Goal: Complete application form

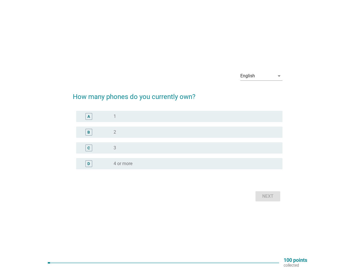
click at [178, 135] on div "radio_button_unchecked 2" at bounding box center [196, 132] width 165 height 7
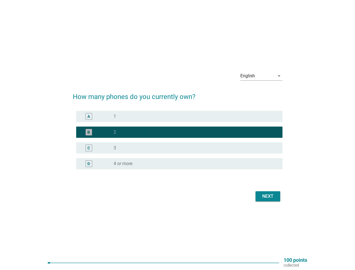
click at [262, 76] on div "English" at bounding box center [258, 75] width 34 height 9
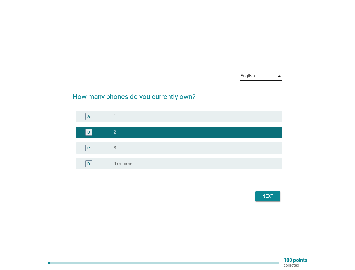
click at [178, 143] on div "C radio_button_unchecked 3" at bounding box center [179, 147] width 206 height 11
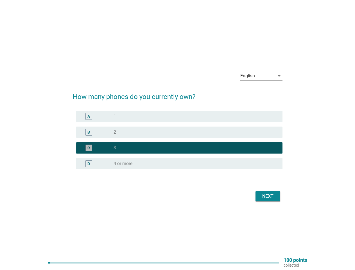
click at [178, 140] on div "C radio_button_checked 3" at bounding box center [178, 148] width 210 height 16
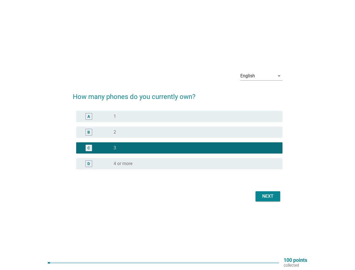
click at [179, 116] on div "radio_button_unchecked 1" at bounding box center [194, 117] width 160 height 6
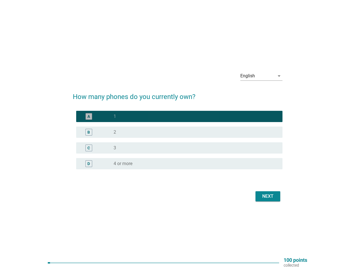
click at [179, 132] on div "radio_button_unchecked 2" at bounding box center [194, 132] width 160 height 6
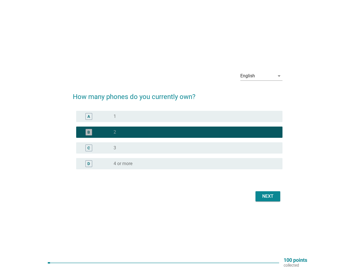
click at [179, 148] on div "radio_button_unchecked 3" at bounding box center [194, 148] width 160 height 6
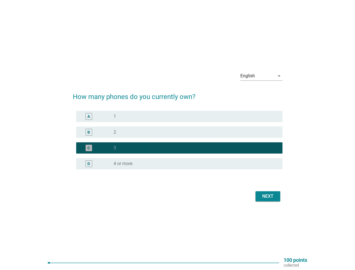
click at [179, 164] on div "radio_button_unchecked 4 or more" at bounding box center [194, 164] width 160 height 6
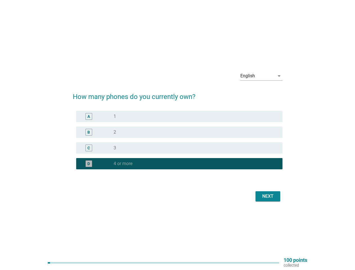
click at [123, 164] on label "4 or more" at bounding box center [123, 164] width 19 height 6
click at [268, 196] on div "Next" at bounding box center [268, 196] width 16 height 7
